Goal: Check status: Check status

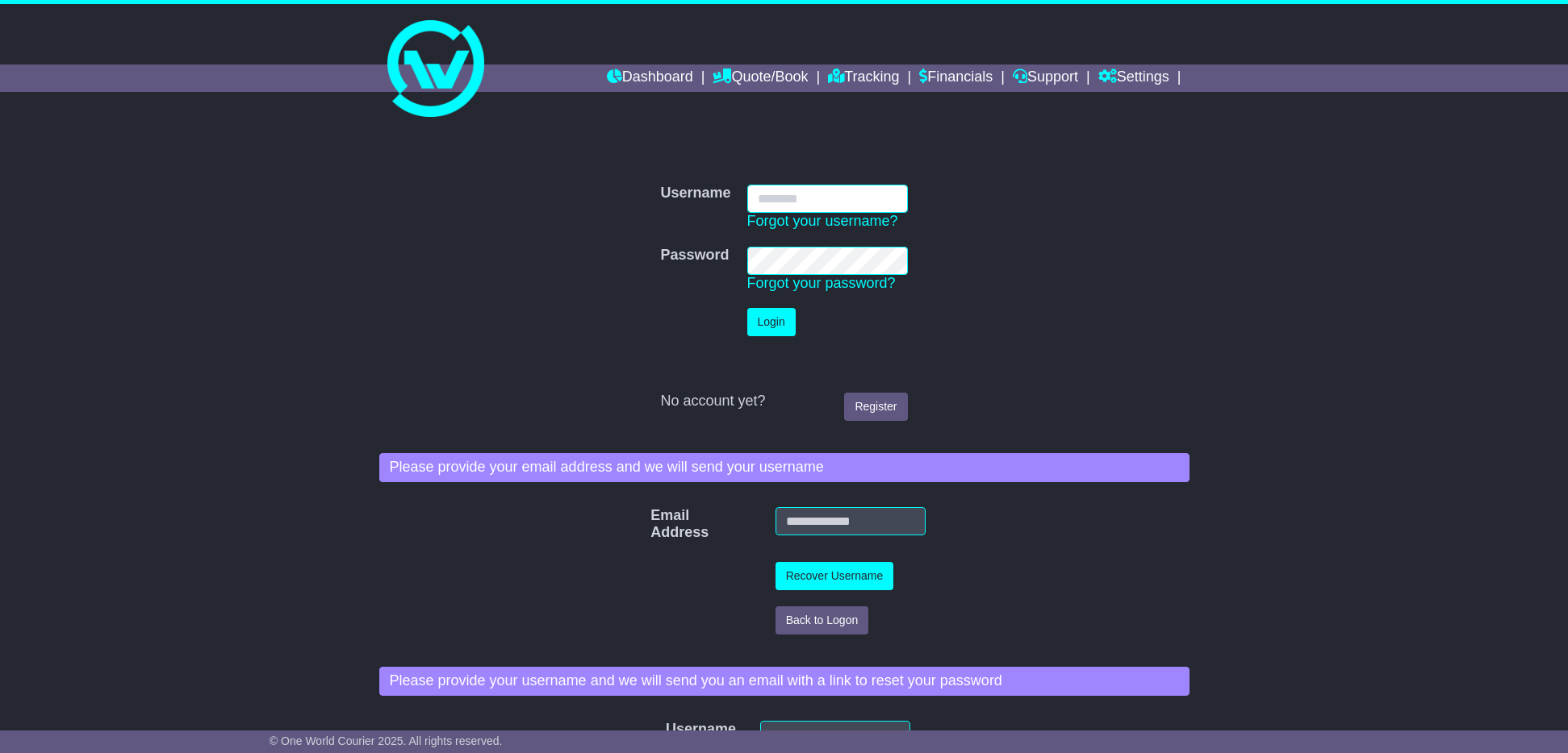
type input "**********"
click at [777, 327] on button "Login" at bounding box center [772, 322] width 48 height 28
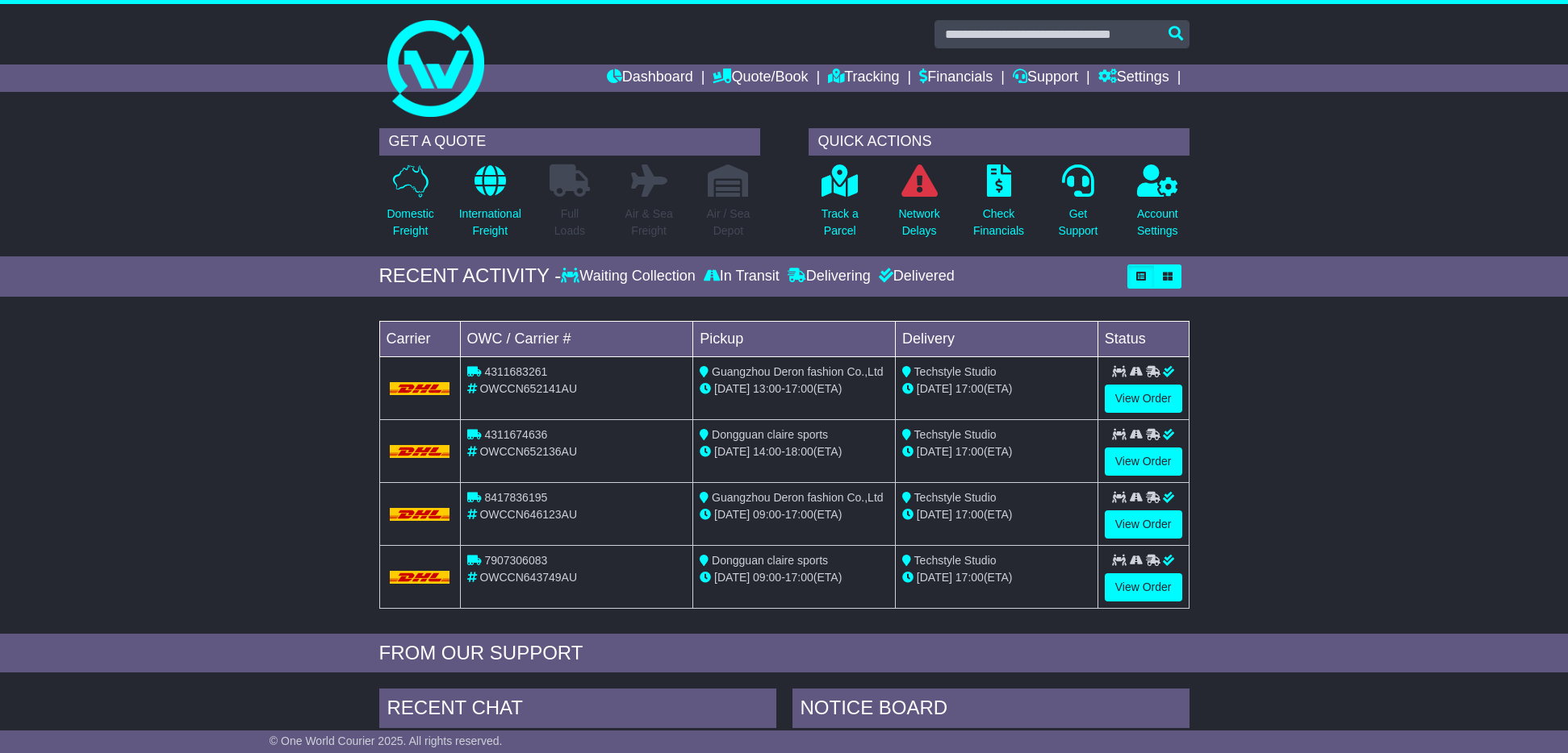
click at [561, 393] on span "OWCCN652141AU" at bounding box center [528, 389] width 97 height 13
click at [426, 387] on img at bounding box center [420, 389] width 60 height 13
click at [1158, 398] on link "View Order" at bounding box center [1144, 399] width 78 height 28
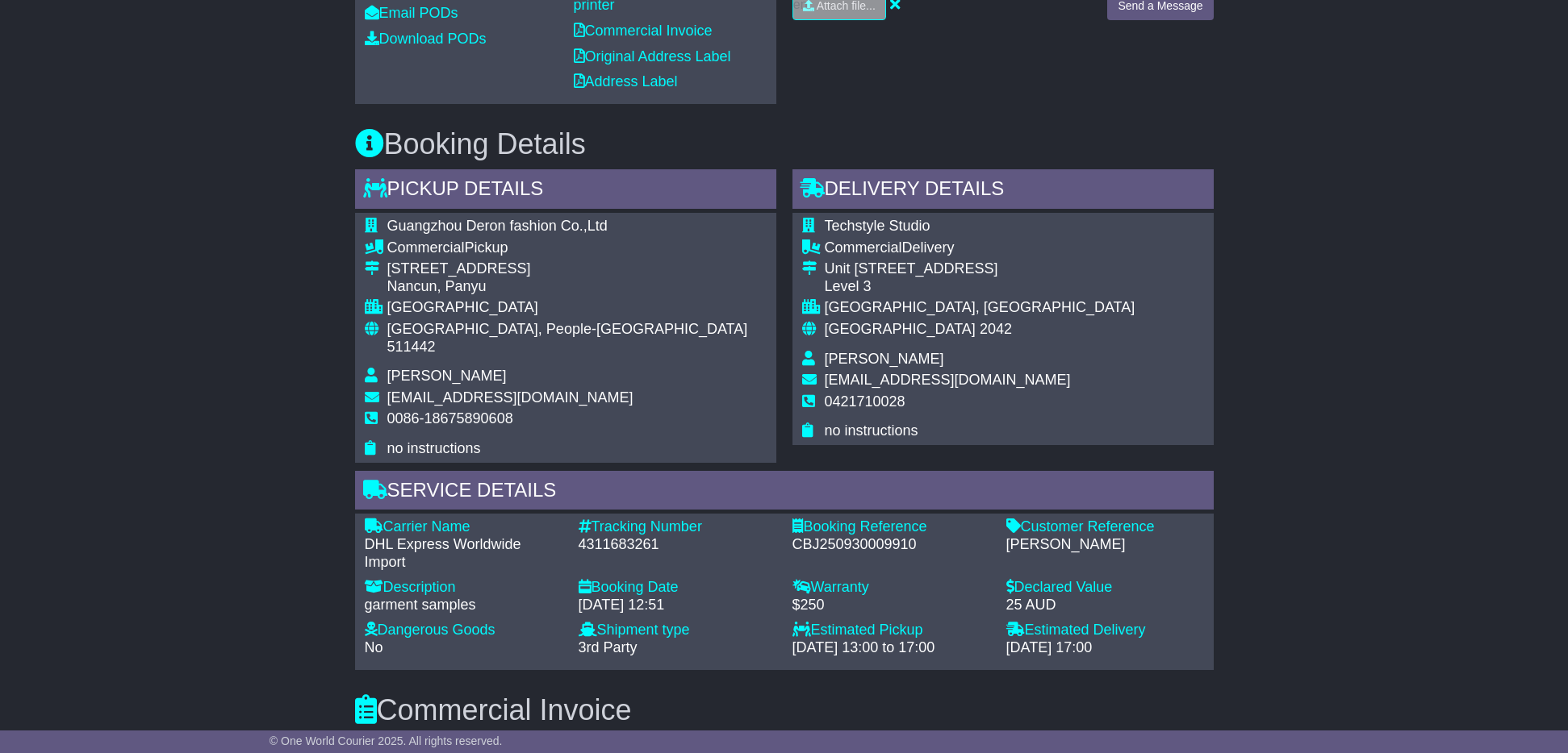
scroll to position [713, 0]
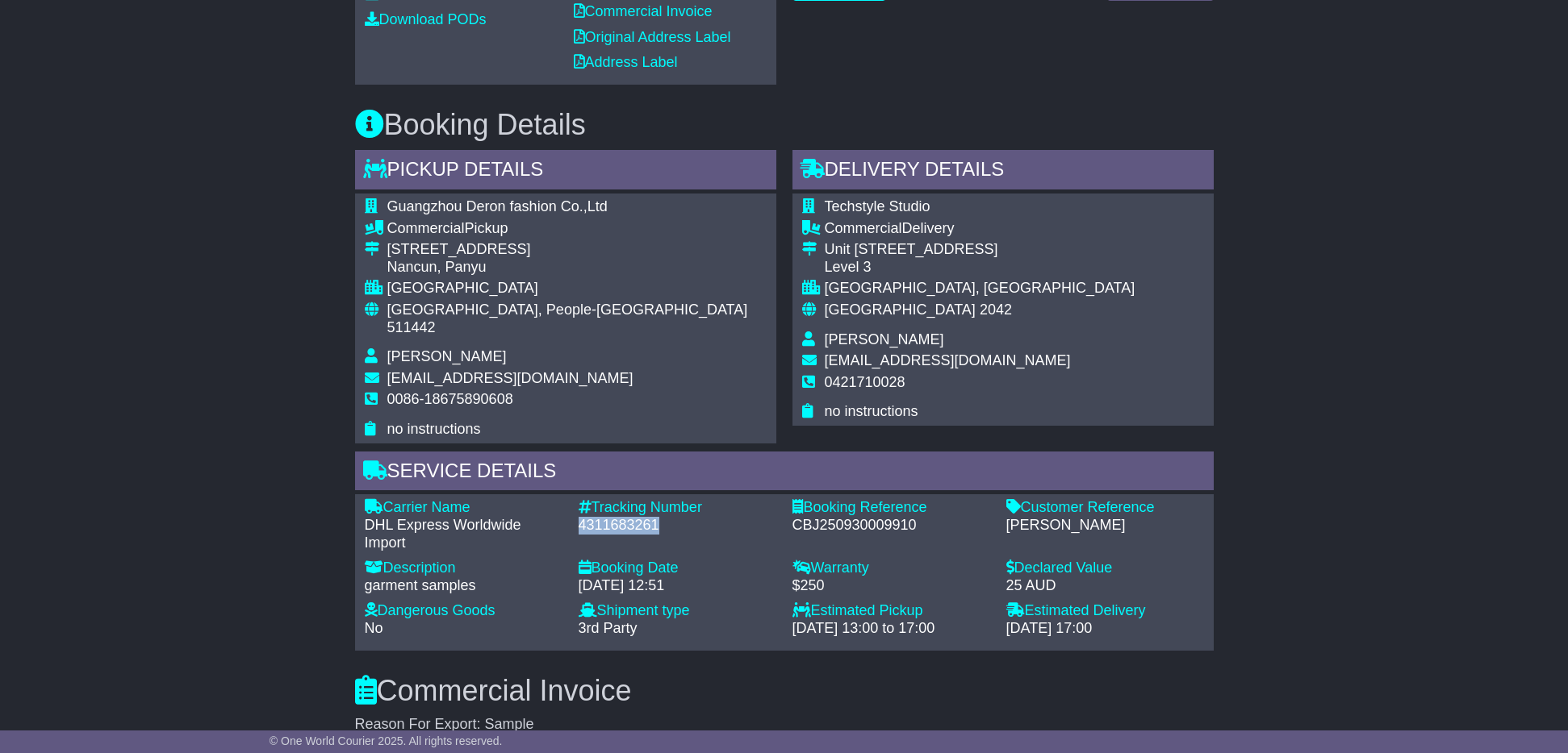
drag, startPoint x: 668, startPoint y: 506, endPoint x: 576, endPoint y: 500, distance: 92.2
click at [576, 500] on div "Tracking Number - 4311683261" at bounding box center [678, 526] width 214 height 53
copy div "4311683261"
